Goal: Information Seeking & Learning: Learn about a topic

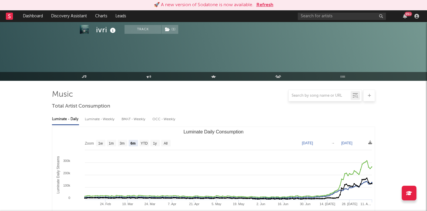
select select "6m"
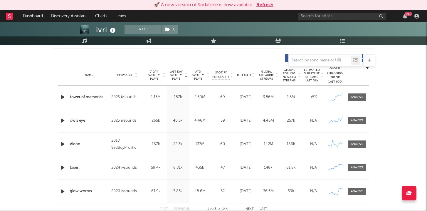
scroll to position [228, 0]
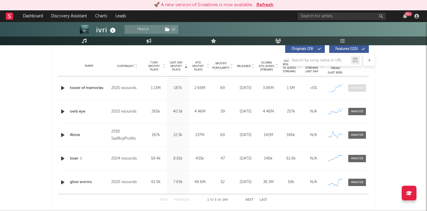
click at [354, 90] on span at bounding box center [358, 87] width 18 height 7
select select "1w"
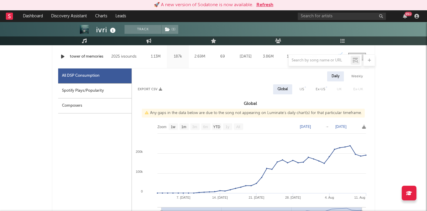
scroll to position [278, 0]
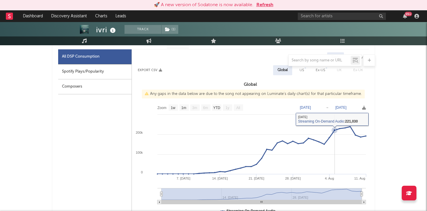
click at [335, 159] on rect at bounding box center [250, 160] width 237 height 118
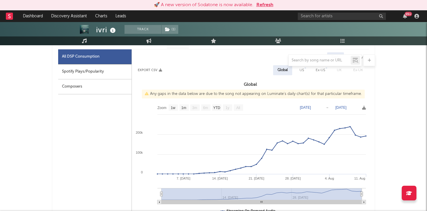
click at [302, 71] on div "US" at bounding box center [302, 70] width 4 height 7
select select "1w"
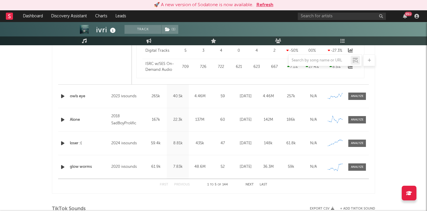
scroll to position [524, 0]
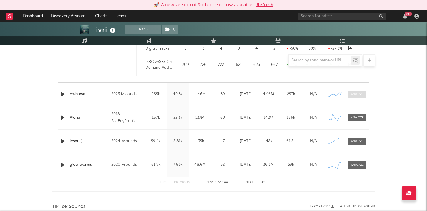
click at [352, 93] on div at bounding box center [357, 94] width 13 height 4
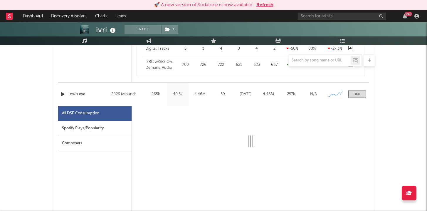
select select "6m"
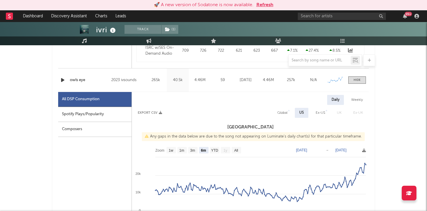
scroll to position [534, 0]
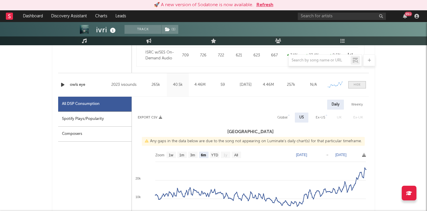
click at [361, 85] on span at bounding box center [358, 84] width 18 height 7
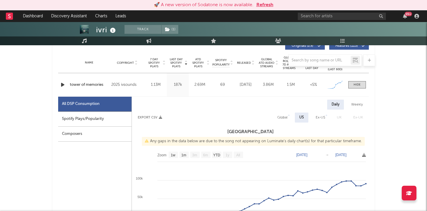
scroll to position [227, 0]
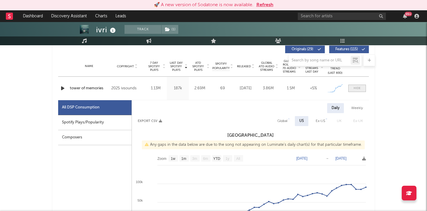
click at [359, 86] on div at bounding box center [357, 88] width 7 height 4
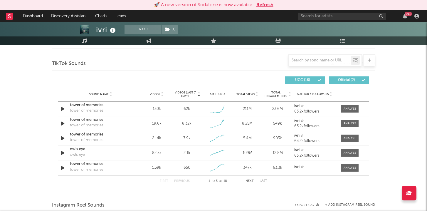
scroll to position [387, 0]
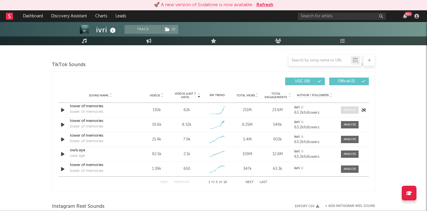
click at [348, 109] on div at bounding box center [350, 110] width 13 height 4
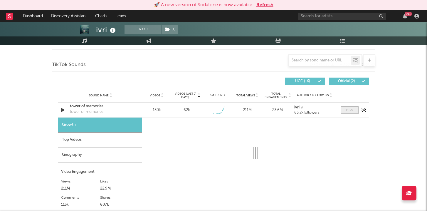
select select "1w"
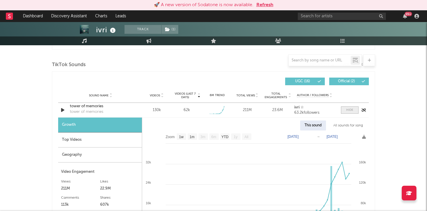
click at [348, 109] on div at bounding box center [350, 110] width 7 height 4
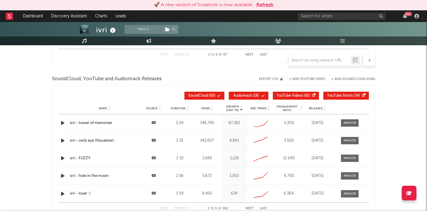
scroll to position [654, 0]
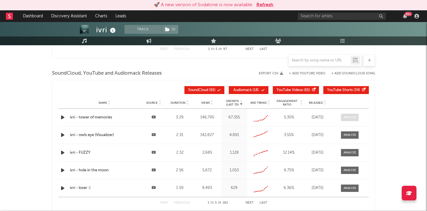
click at [348, 118] on div at bounding box center [350, 117] width 13 height 4
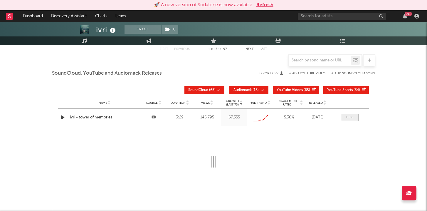
select select "All"
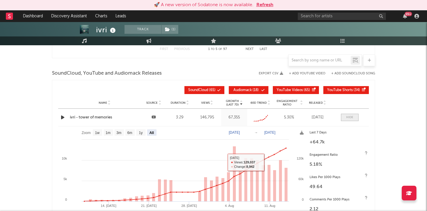
click at [349, 116] on div at bounding box center [350, 117] width 7 height 4
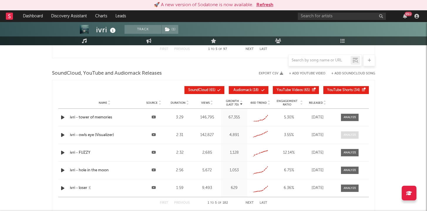
click at [346, 135] on div at bounding box center [350, 135] width 13 height 4
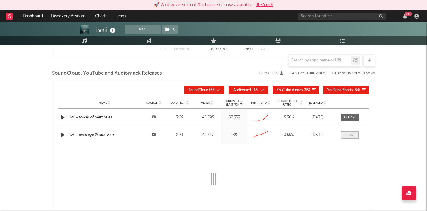
select select "6m"
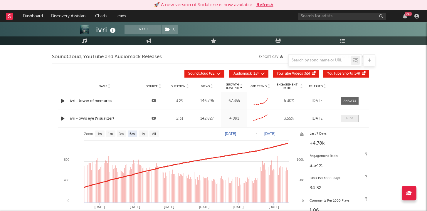
scroll to position [677, 0]
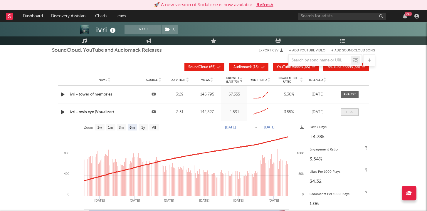
click at [347, 112] on div at bounding box center [350, 112] width 7 height 4
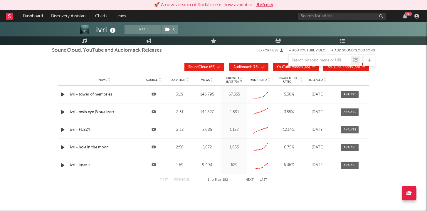
scroll to position [699, 0]
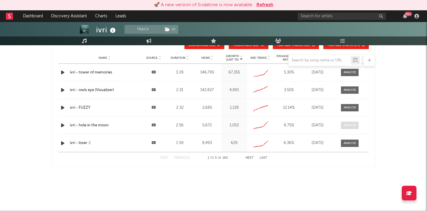
click at [349, 123] on div at bounding box center [350, 125] width 13 height 4
select select "All"
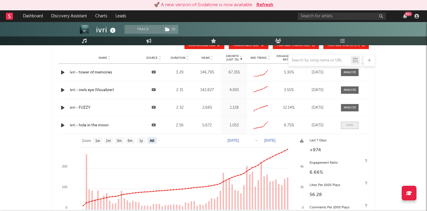
click at [350, 124] on div at bounding box center [350, 125] width 7 height 4
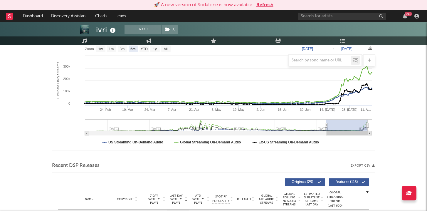
scroll to position [85, 0]
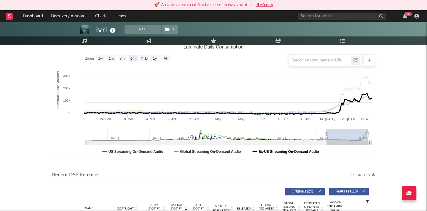
click at [269, 152] on text "Ex-US Streaming On-Demand Audio" at bounding box center [289, 152] width 61 height 4
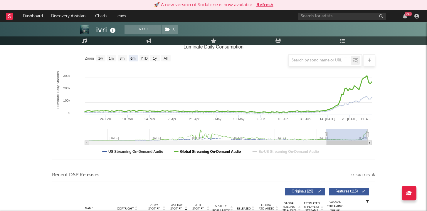
click at [223, 153] on text "Global Streaming On-Demand Audio" at bounding box center [210, 152] width 61 height 4
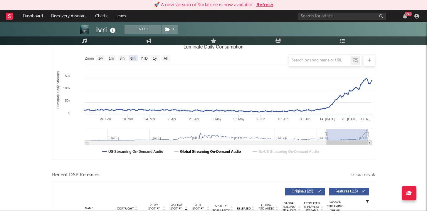
click at [204, 152] on text "Global Streaming On-Demand Audio" at bounding box center [210, 152] width 61 height 4
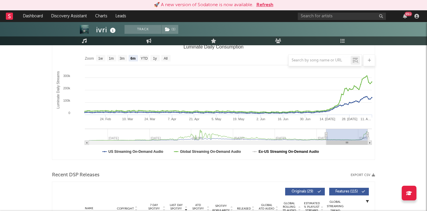
click at [265, 152] on text "Ex-US Streaming On-Demand Audio" at bounding box center [289, 152] width 61 height 4
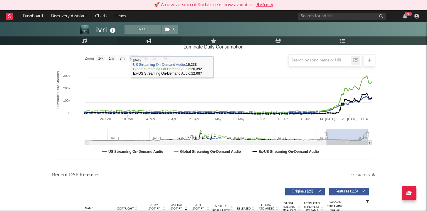
click at [146, 44] on link "Engagement" at bounding box center [149, 40] width 65 height 9
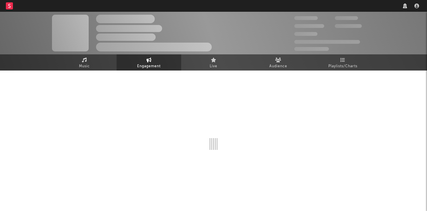
select select "1w"
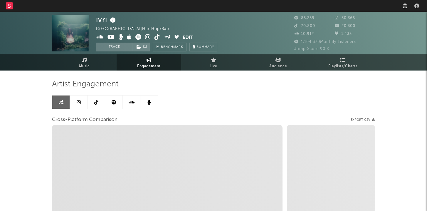
click at [111, 101] on link at bounding box center [114, 102] width 18 height 13
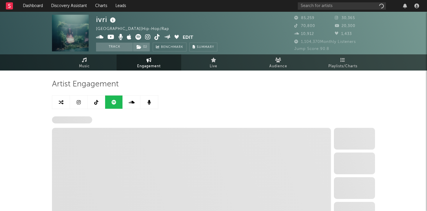
select select "6m"
select select "1w"
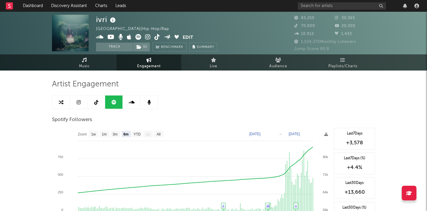
click at [81, 103] on link at bounding box center [79, 102] width 18 height 13
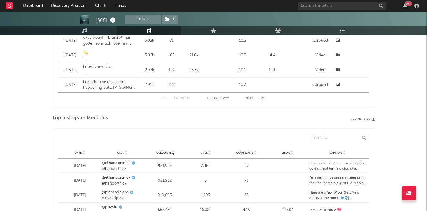
select select "6m"
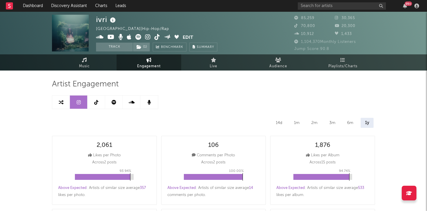
click at [111, 101] on link at bounding box center [114, 102] width 18 height 13
select select "6m"
select select "1w"
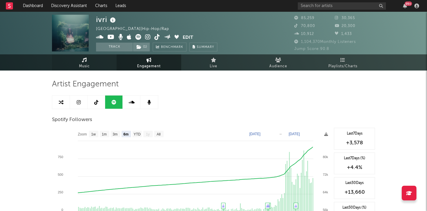
click at [82, 67] on span "Music" at bounding box center [84, 66] width 11 height 7
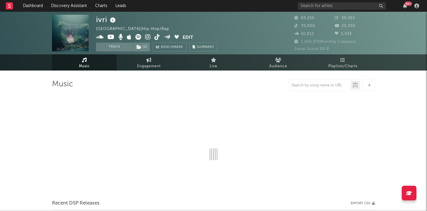
select select "6m"
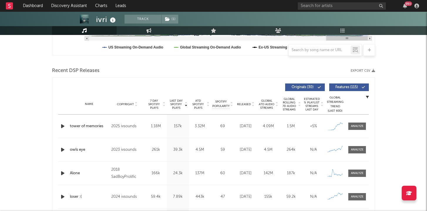
scroll to position [183, 0]
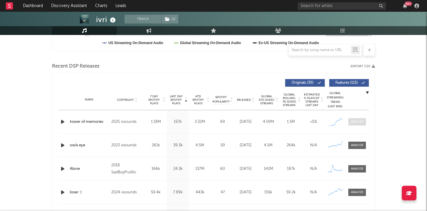
click at [358, 124] on span at bounding box center [358, 121] width 18 height 7
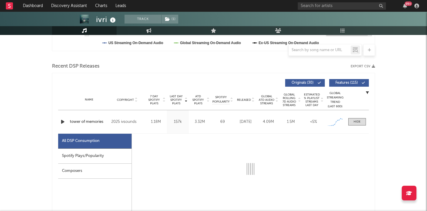
select select "1w"
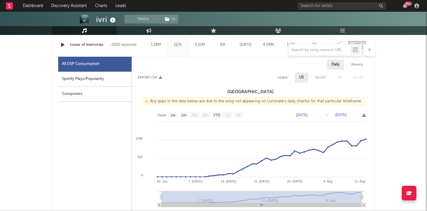
scroll to position [263, 0]
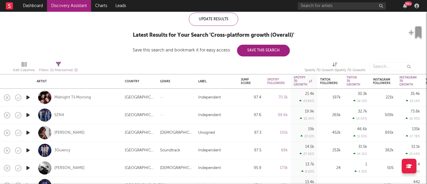
click at [98, 63] on div at bounding box center [134, 66] width 105 height 15
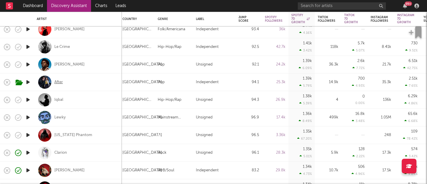
click at [61, 83] on div "After" at bounding box center [58, 82] width 9 height 5
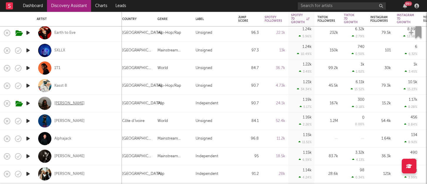
click at [68, 103] on div "[PERSON_NAME]" at bounding box center [69, 103] width 30 height 5
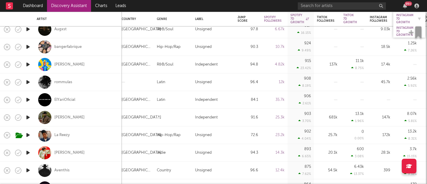
click at [401, 17] on div "Instagram 7D Growth" at bounding box center [405, 19] width 17 height 11
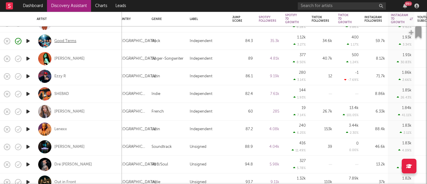
click at [72, 41] on div "Good Terms" at bounding box center [65, 41] width 22 height 5
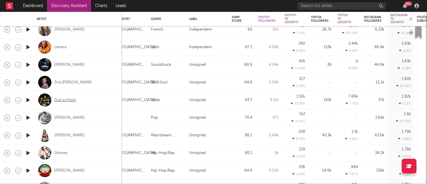
click at [66, 99] on div "Out in Front" at bounding box center [65, 100] width 22 height 5
click at [27, 100] on icon "button" at bounding box center [28, 99] width 6 height 7
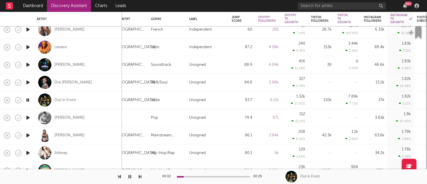
click at [26, 99] on icon "button" at bounding box center [28, 99] width 6 height 7
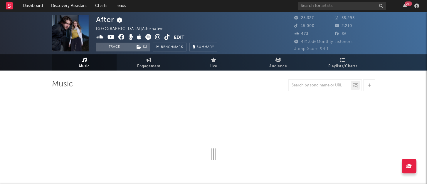
select select "6m"
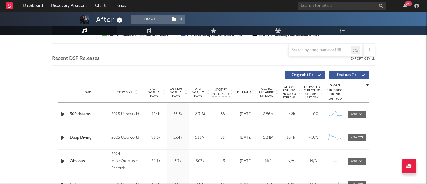
scroll to position [192, 0]
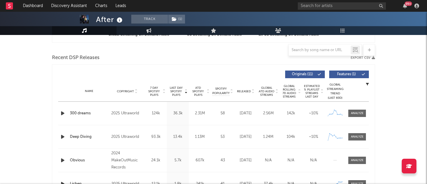
click at [63, 115] on icon "button" at bounding box center [63, 113] width 6 height 7
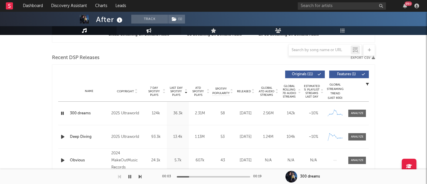
scroll to position [0, 0]
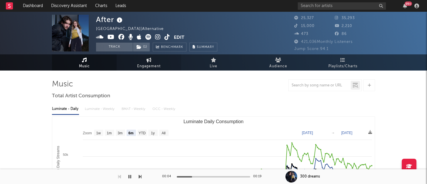
click at [145, 65] on span "Engagement" at bounding box center [149, 66] width 24 height 7
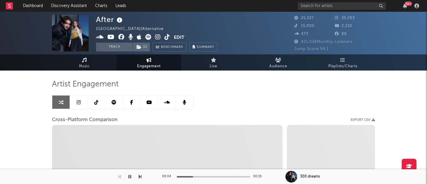
select select "1w"
click at [116, 101] on icon at bounding box center [114, 102] width 5 height 5
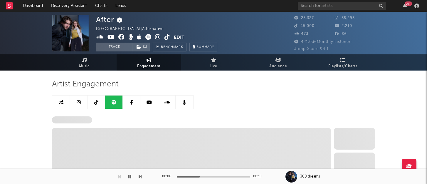
select select "6m"
select select "1w"
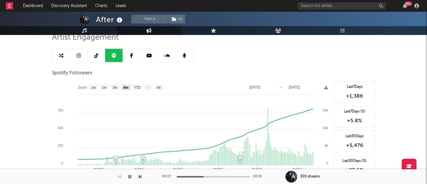
scroll to position [47, 0]
click at [78, 56] on icon at bounding box center [79, 55] width 4 height 5
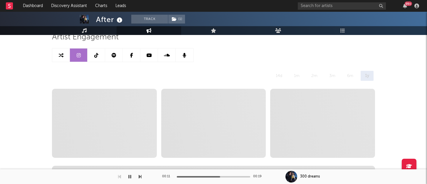
select select "6m"
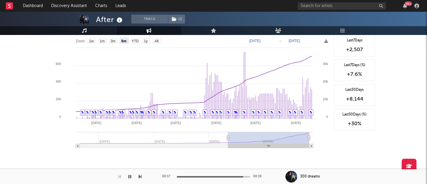
scroll to position [925, 0]
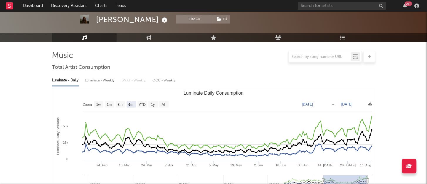
scroll to position [36, 0]
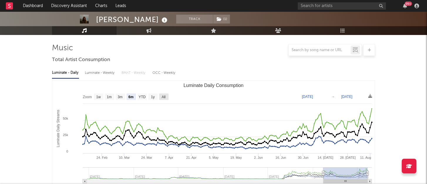
click at [163, 97] on text "All" at bounding box center [164, 97] width 4 height 4
select select "All"
type input "[DATE]"
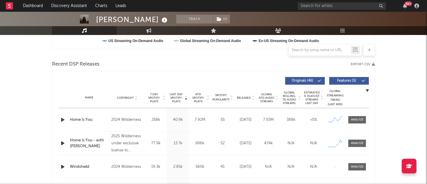
scroll to position [191, 0]
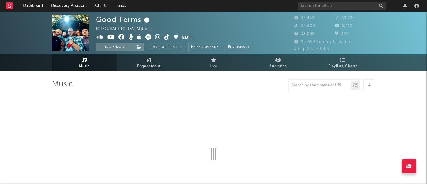
select select "6m"
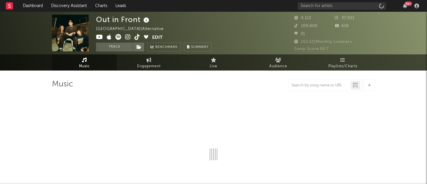
select select "6m"
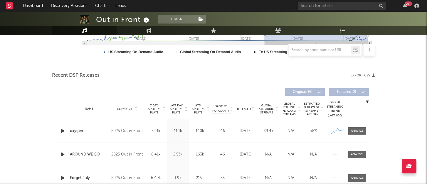
scroll to position [175, 0]
click at [359, 129] on div at bounding box center [357, 130] width 13 height 4
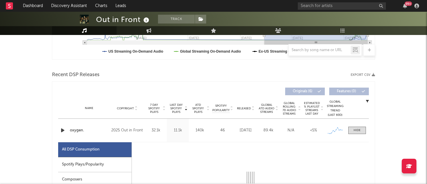
select select "1w"
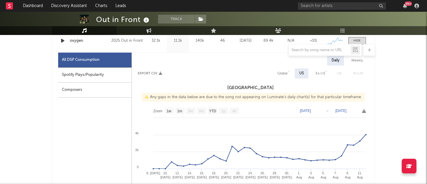
scroll to position [266, 0]
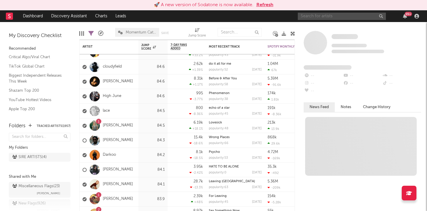
click at [311, 14] on input "text" at bounding box center [342, 16] width 88 height 7
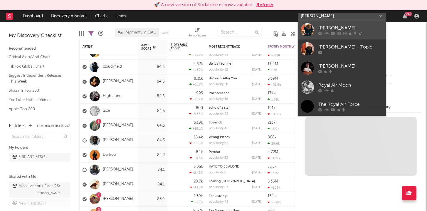
type input "roy blair"
click at [311, 29] on div at bounding box center [307, 29] width 13 height 13
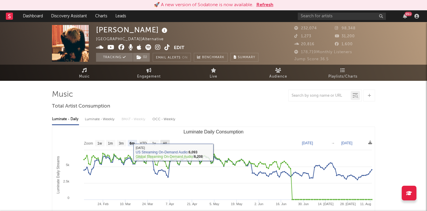
click at [168, 142] on rect "Luminate Daily Consumption" at bounding box center [164, 143] width 9 height 6
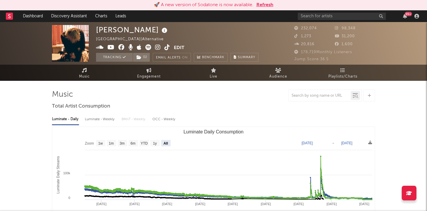
select select "All"
type input "2021-03-31"
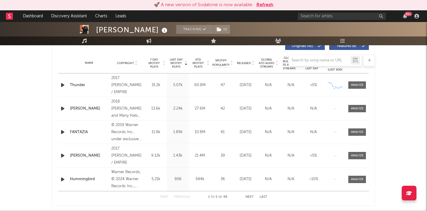
scroll to position [236, 0]
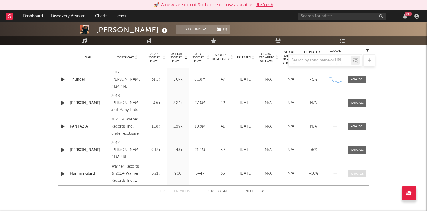
click at [357, 176] on span at bounding box center [358, 173] width 18 height 7
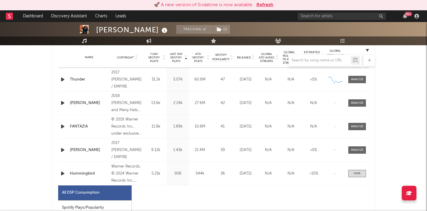
select select "6m"
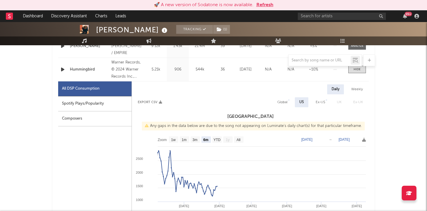
scroll to position [342, 0]
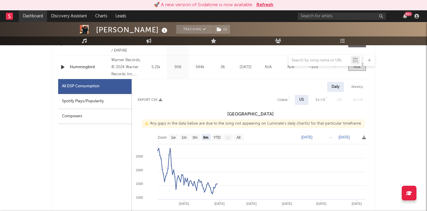
click at [38, 17] on link "Dashboard" at bounding box center [33, 16] width 28 height 12
